Goal: Complete application form

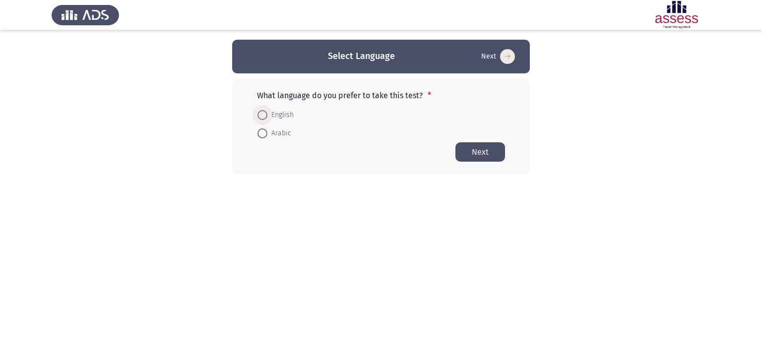
click at [278, 112] on span "English" at bounding box center [281, 115] width 26 height 12
click at [268, 112] on input "English" at bounding box center [263, 115] width 10 height 10
radio input "true"
click at [493, 143] on button "Next" at bounding box center [481, 151] width 50 height 19
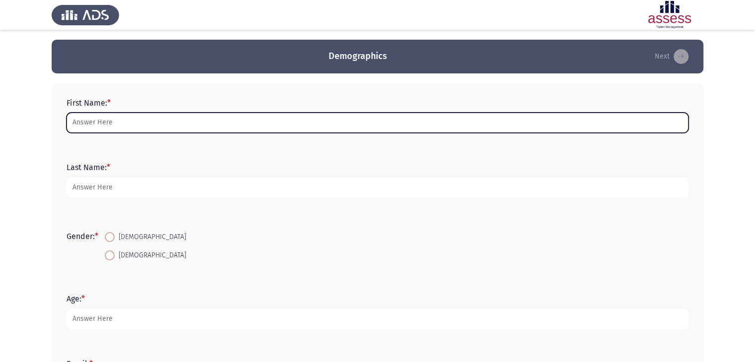
click at [304, 122] on input "First Name: *" at bounding box center [378, 123] width 622 height 20
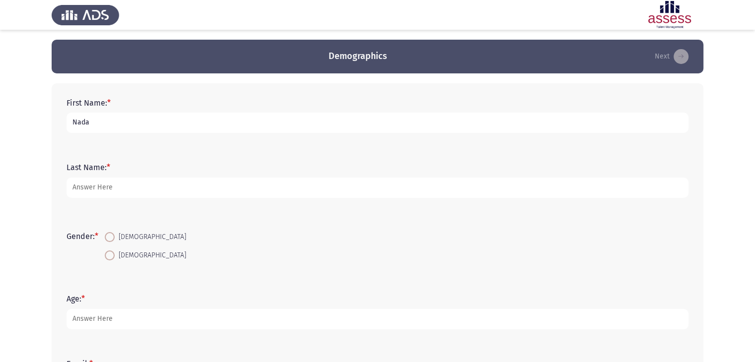
type input "Nada"
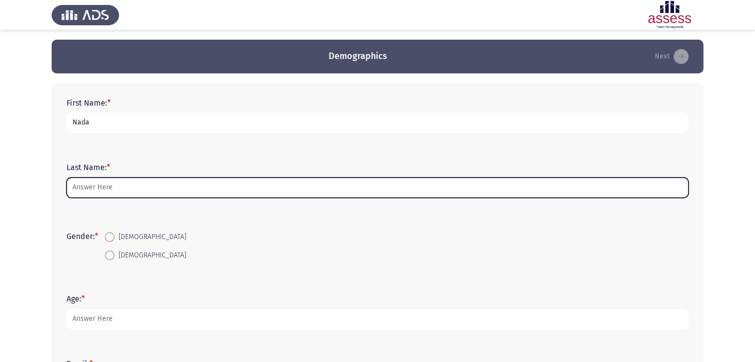
click at [292, 190] on input "Last Name: *" at bounding box center [378, 188] width 622 height 20
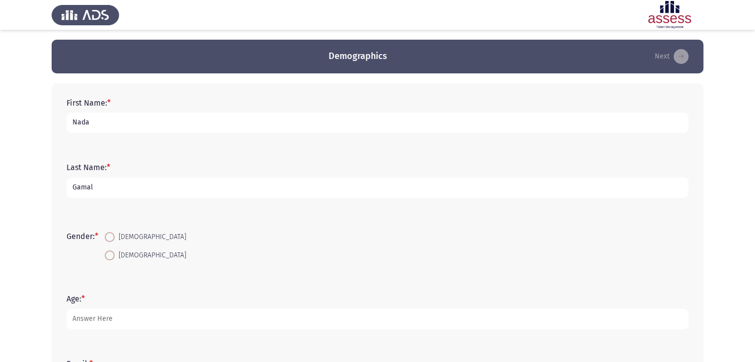
type input "Gamal"
click at [127, 233] on span "[DEMOGRAPHIC_DATA]" at bounding box center [150, 237] width 71 height 12
click at [115, 233] on input "[DEMOGRAPHIC_DATA]" at bounding box center [110, 237] width 10 height 10
radio input "true"
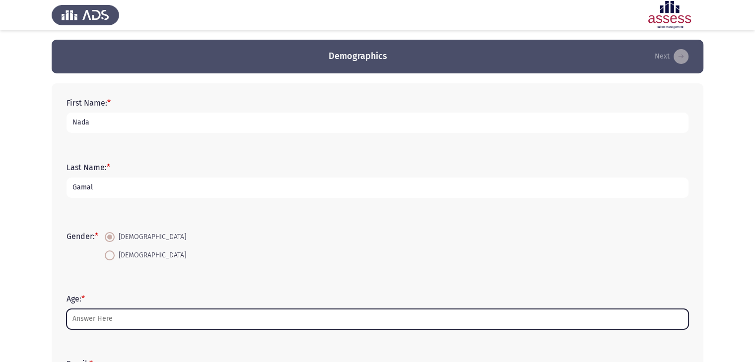
click at [151, 317] on input "Age: *" at bounding box center [378, 319] width 622 height 20
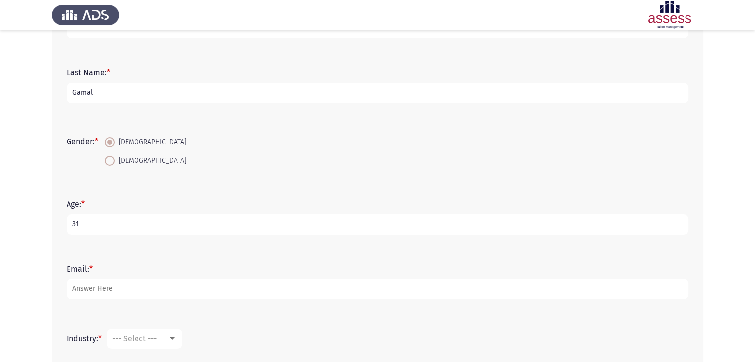
scroll to position [95, 0]
type input "31"
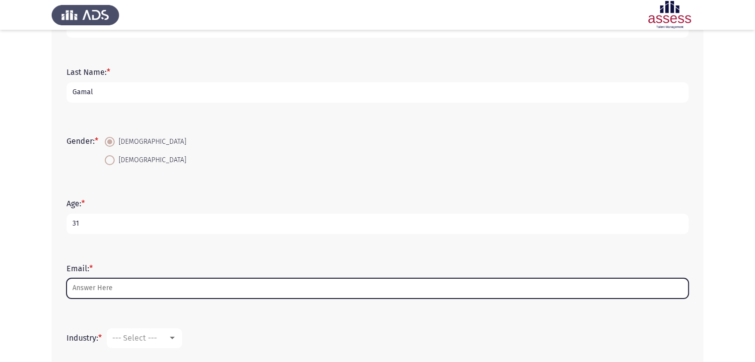
click at [143, 284] on input "Email: *" at bounding box center [378, 288] width 622 height 20
click at [136, 290] on input "Email: *" at bounding box center [378, 288] width 622 height 20
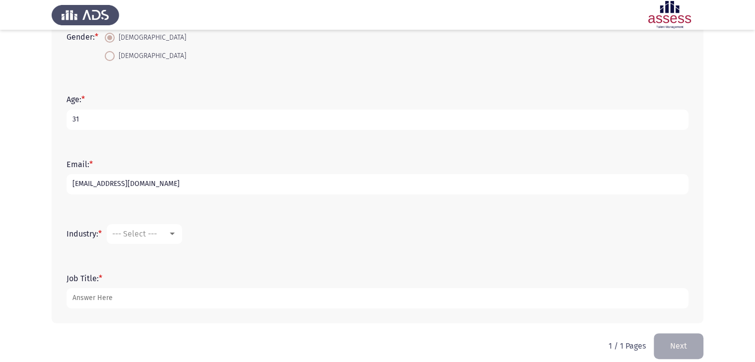
scroll to position [200, 0]
type input "[EMAIL_ADDRESS][DOMAIN_NAME]"
click at [171, 238] on mat-select "--- Select ---" at bounding box center [144, 234] width 75 height 20
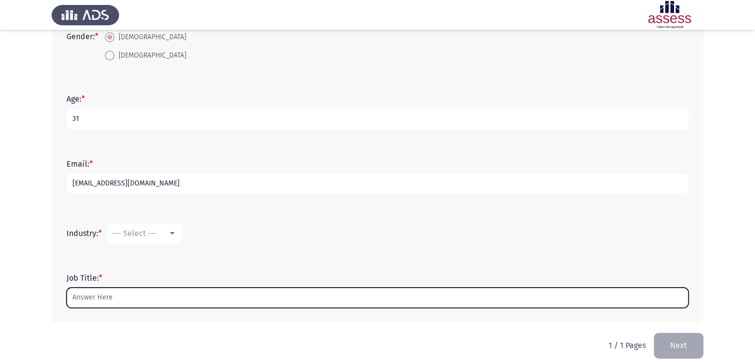
click at [131, 295] on input "Job Title: *" at bounding box center [378, 298] width 622 height 20
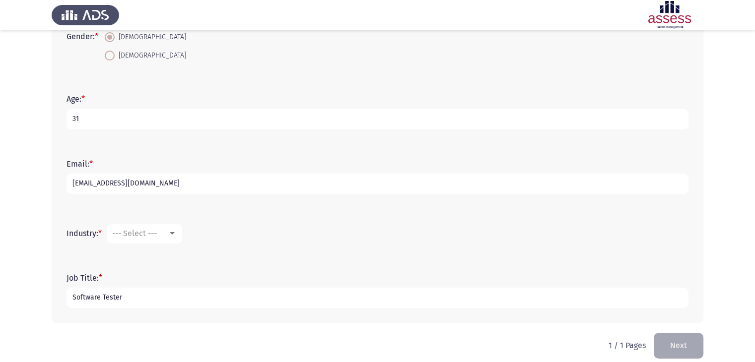
type input "Software Tester"
click at [173, 237] on div at bounding box center [172, 234] width 9 height 8
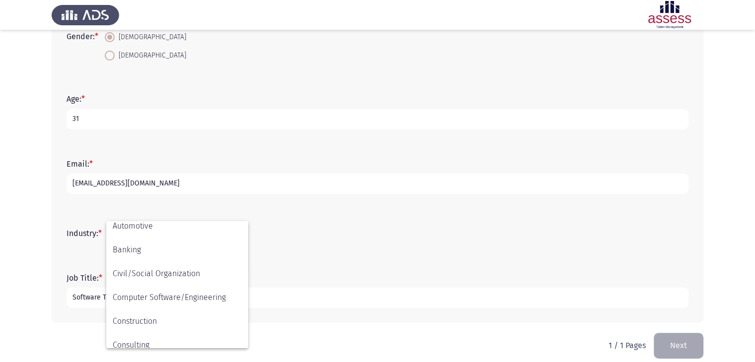
scroll to position [96, 0]
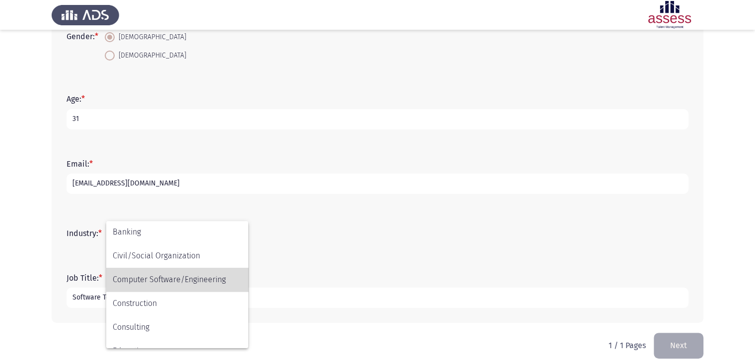
click at [172, 289] on span "Computer Software/Engineering" at bounding box center [177, 280] width 129 height 24
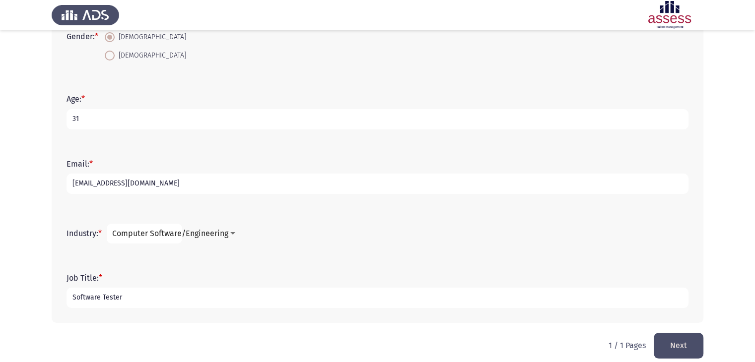
scroll to position [210, 0]
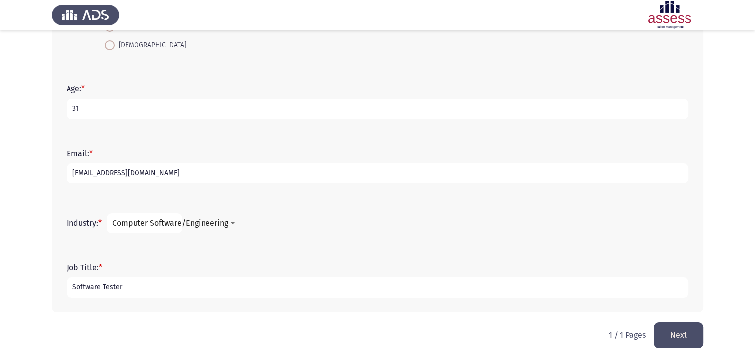
click at [668, 341] on button "Next" at bounding box center [679, 335] width 50 height 25
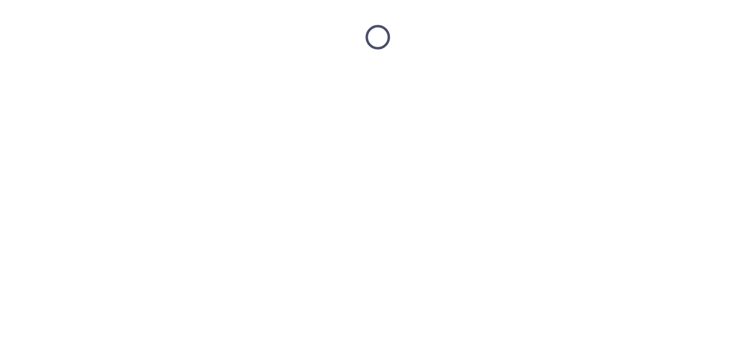
scroll to position [0, 0]
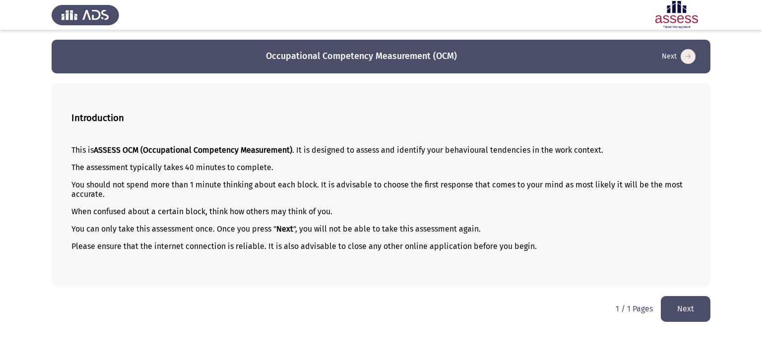
click at [270, 58] on h3 "Occupational Competency Measurement (OCM)" at bounding box center [361, 56] width 191 height 12
drag, startPoint x: 451, startPoint y: 149, endPoint x: 512, endPoint y: 149, distance: 61.5
click at [512, 149] on p "This is ASSESS OCM (Occupational Competency Measurement) . It is designed to as…" at bounding box center [380, 149] width 619 height 9
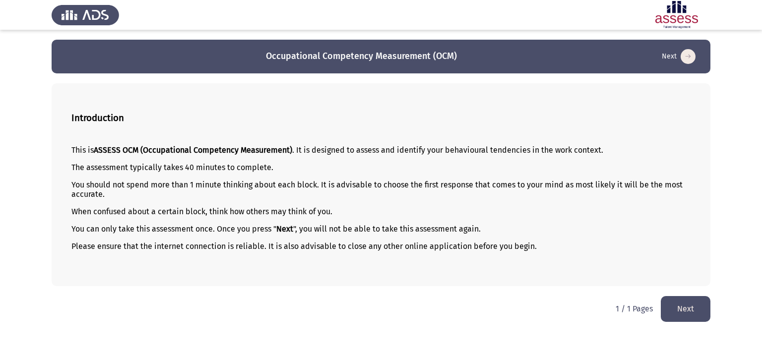
click at [512, 149] on p "This is ASSESS OCM (Occupational Competency Measurement) . It is designed to as…" at bounding box center [380, 149] width 619 height 9
click at [695, 317] on button "Next" at bounding box center [686, 308] width 50 height 25
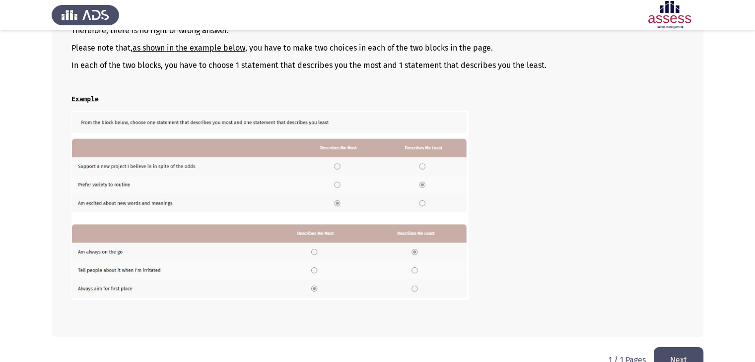
scroll to position [158, 0]
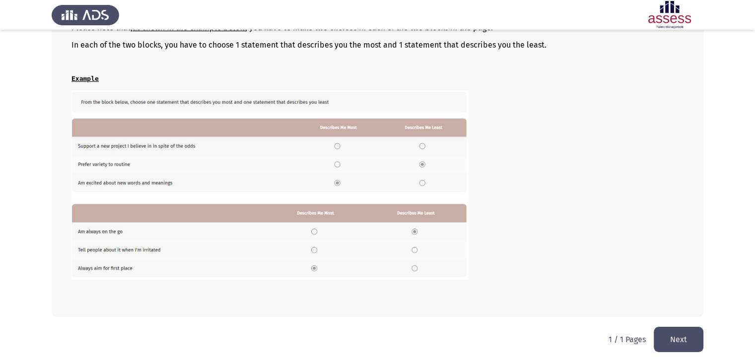
click at [698, 337] on button "Next" at bounding box center [679, 339] width 50 height 25
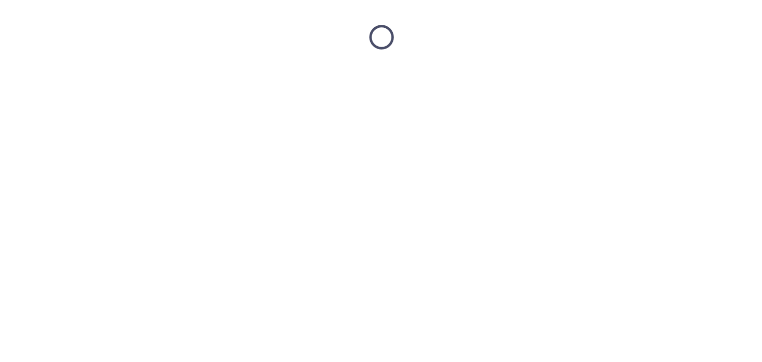
scroll to position [0, 0]
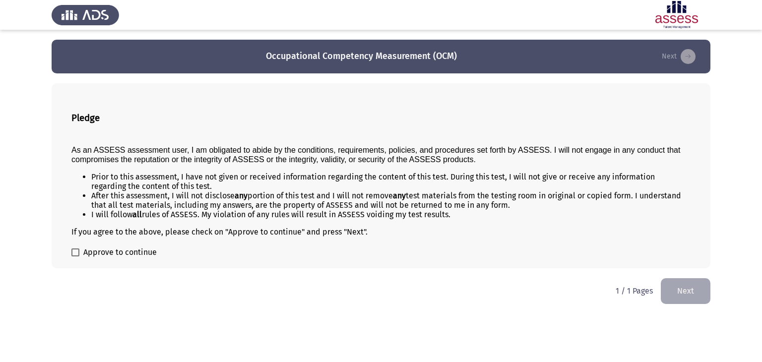
click at [78, 116] on b "Pledge" at bounding box center [85, 118] width 28 height 11
click at [262, 149] on span "As an ASSESS assessment user, I am obligated to abide by the conditions, requir…" at bounding box center [375, 155] width 609 height 18
click at [255, 205] on li "After this assessment, I will not disclose any portion of this test and I will …" at bounding box center [391, 200] width 600 height 19
